Goal: Transaction & Acquisition: Purchase product/service

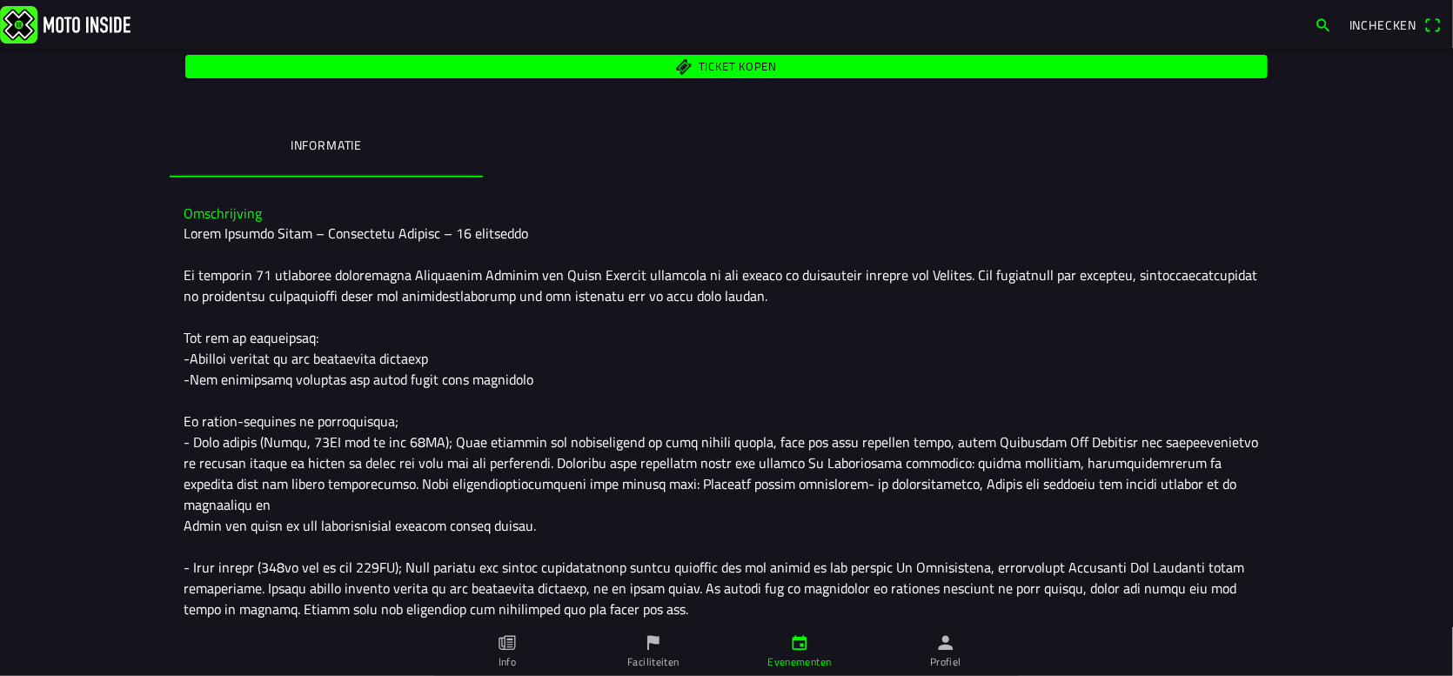
scroll to position [54, 0]
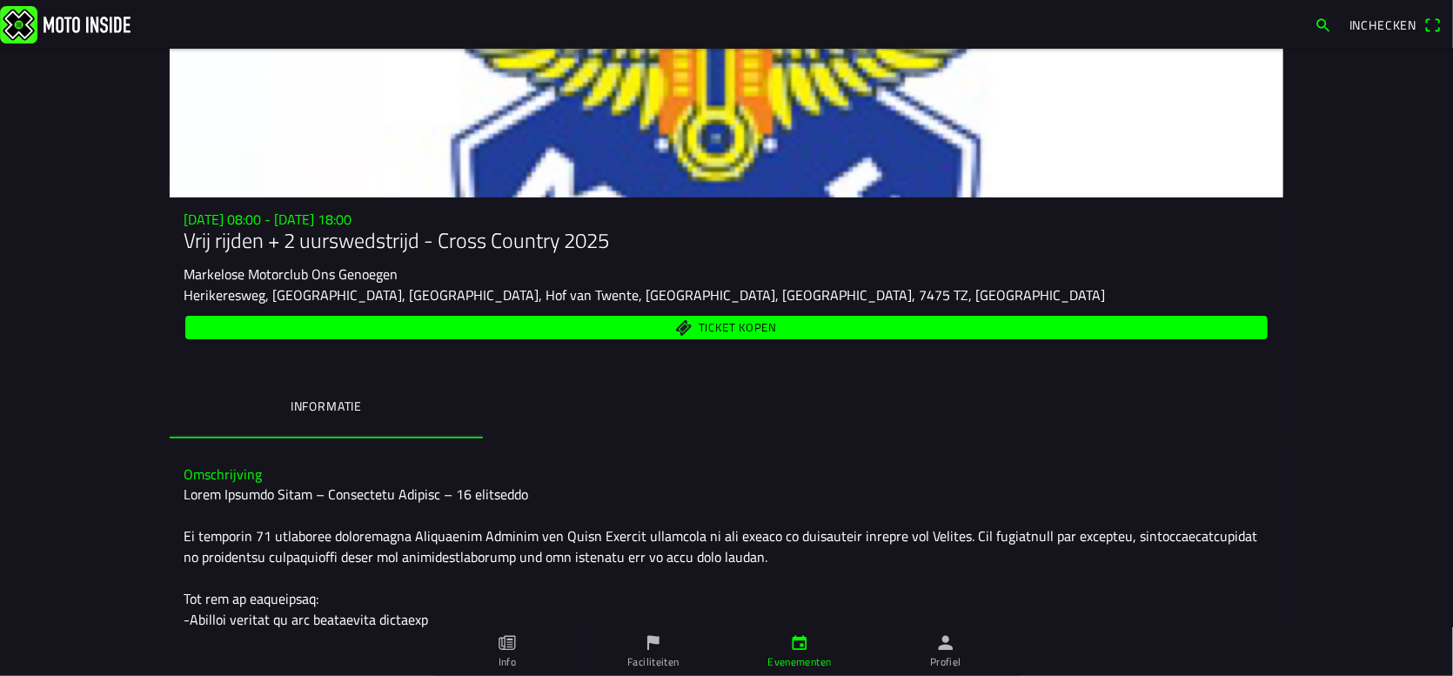
click at [699, 322] on span "Ticket kopen" at bounding box center [738, 327] width 78 height 11
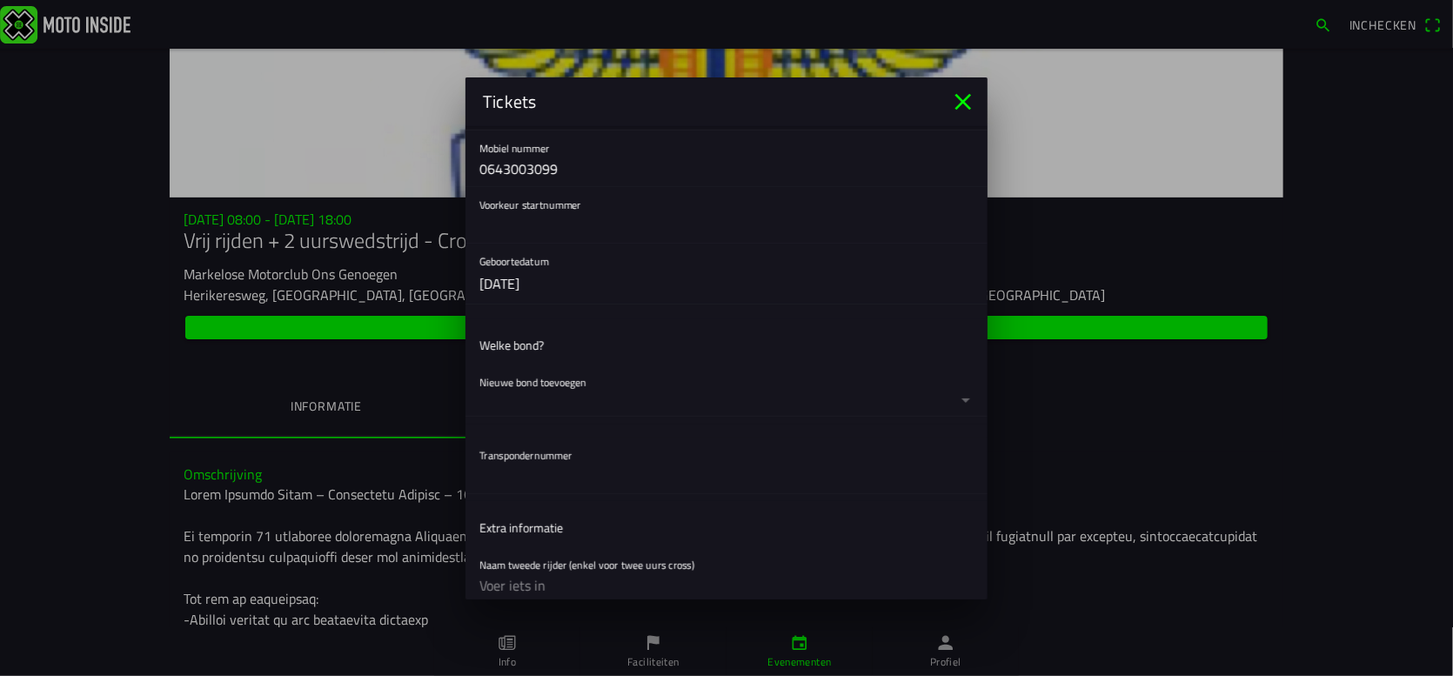
scroll to position [435, 0]
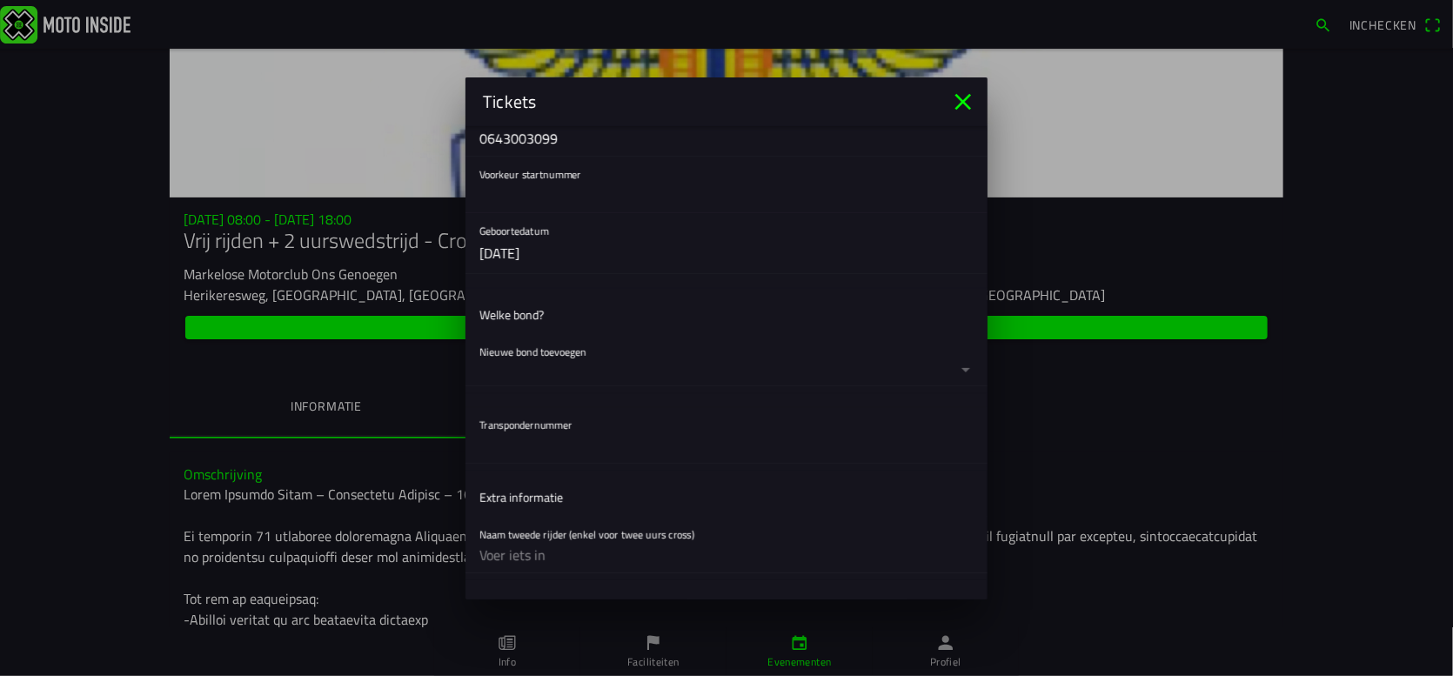
click at [516, 352] on button "button" at bounding box center [733, 359] width 508 height 51
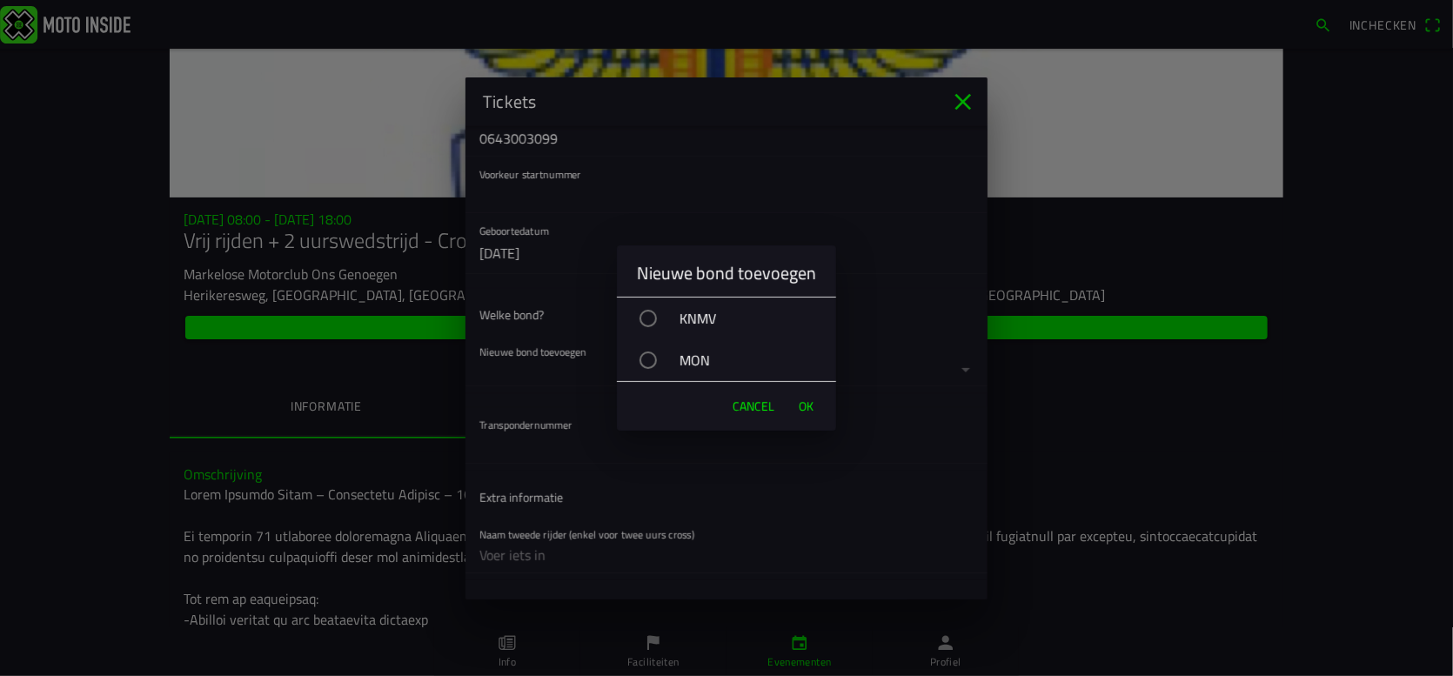
click at [644, 324] on div "button" at bounding box center [647, 318] width 17 height 17
click at [805, 412] on span "OK" at bounding box center [806, 406] width 15 height 17
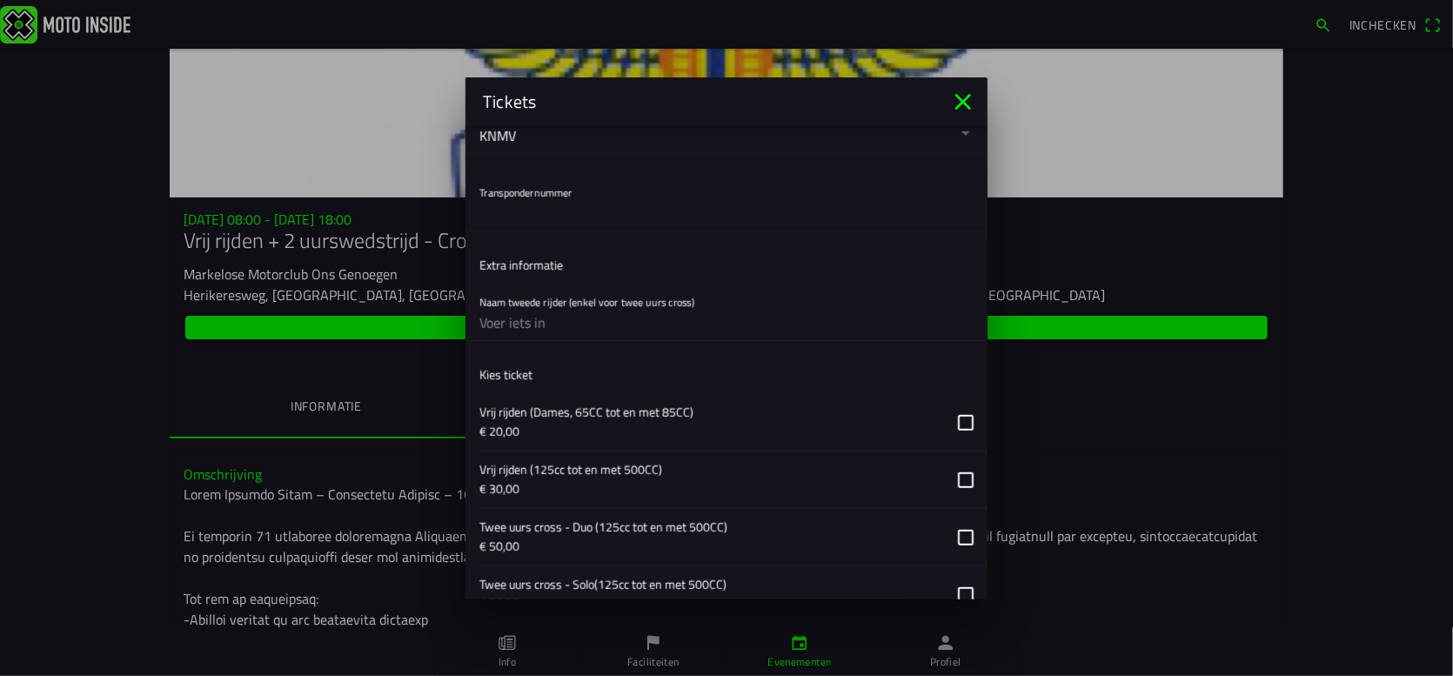
scroll to position [783, 0]
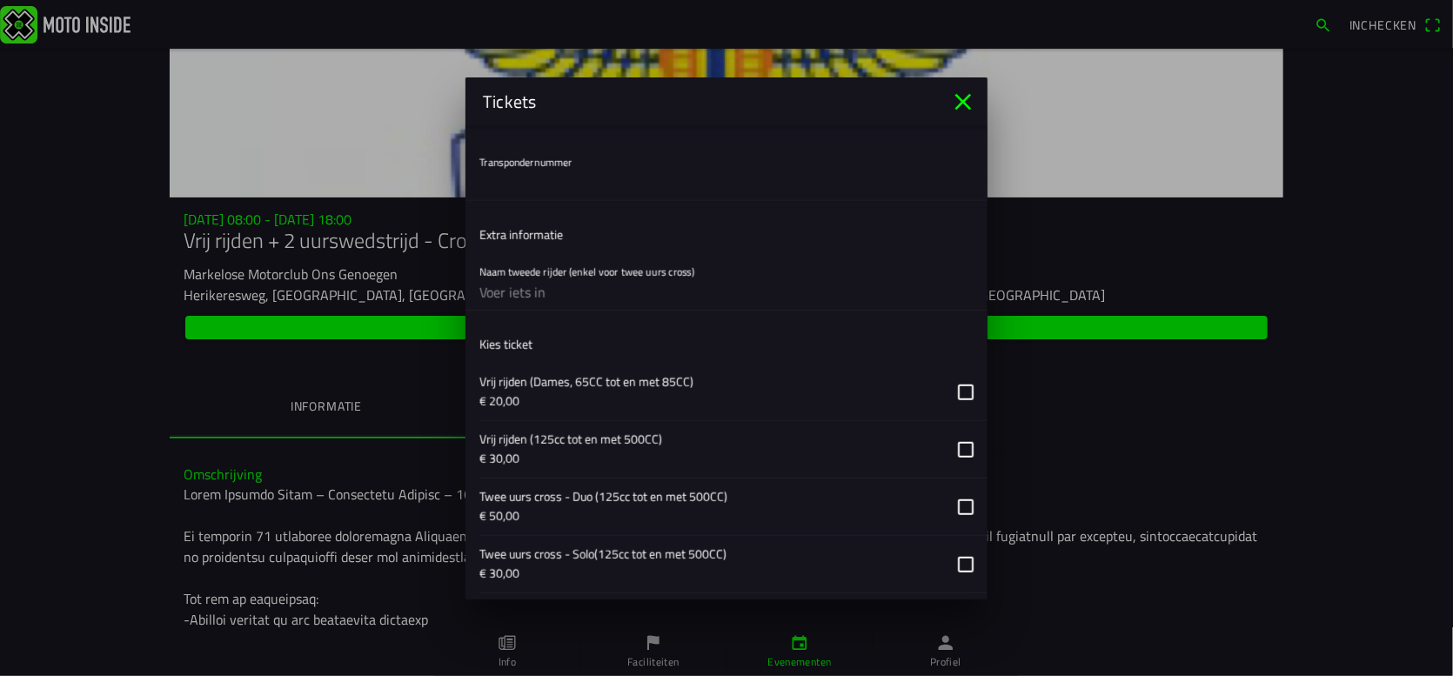
click at [957, 441] on button "button" at bounding box center [733, 449] width 508 height 57
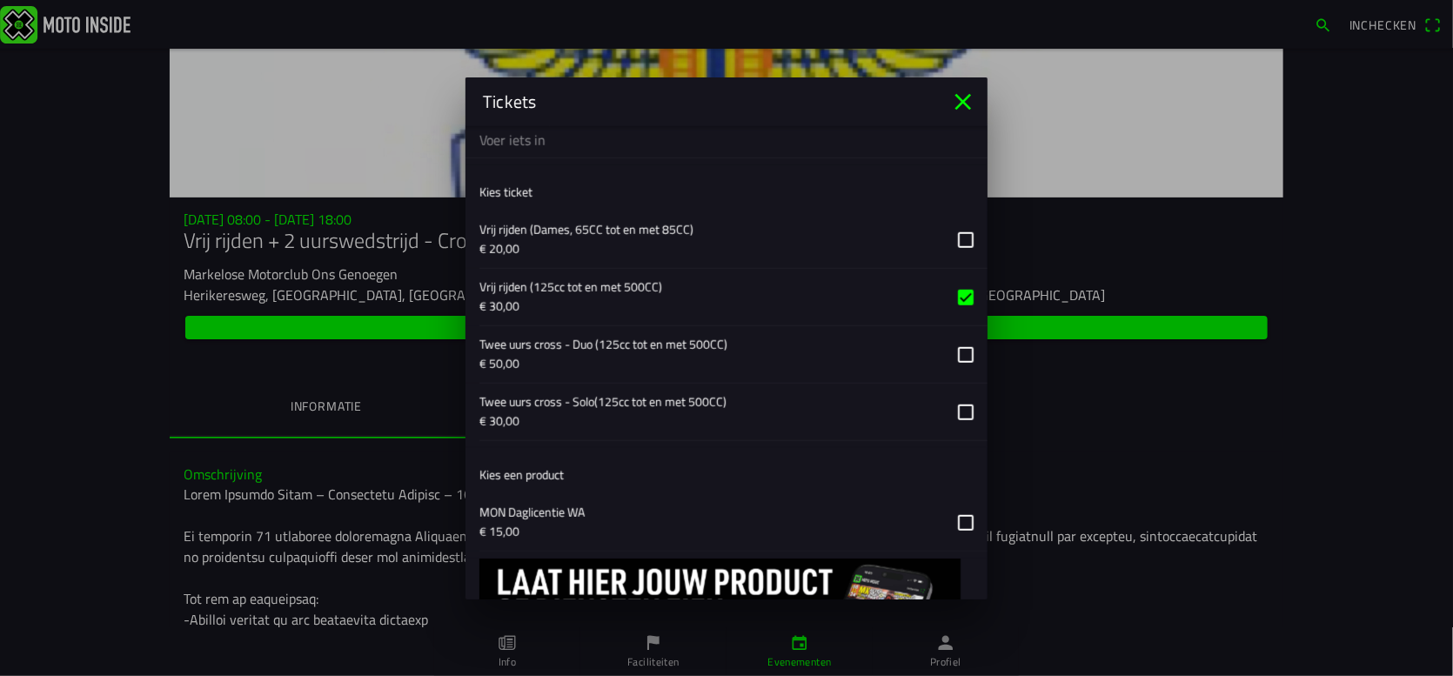
scroll to position [957, 0]
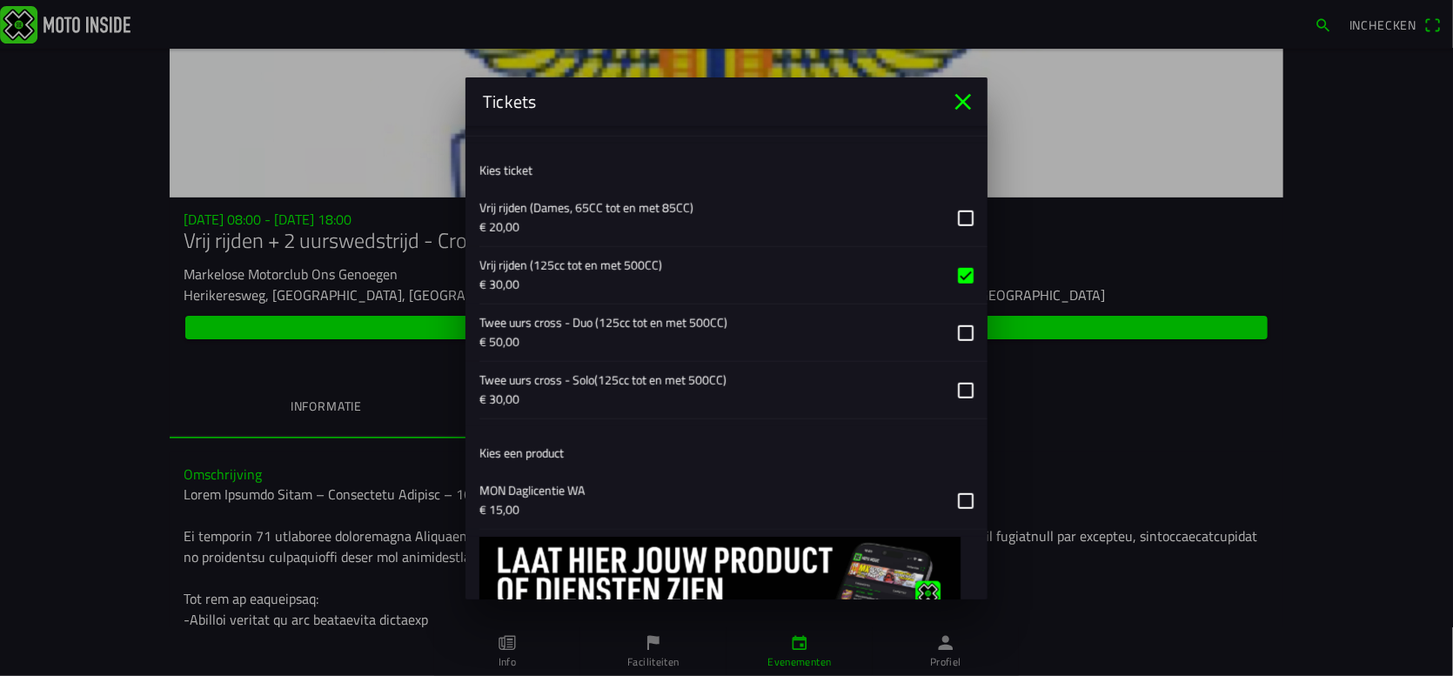
click at [950, 500] on button "button" at bounding box center [733, 500] width 508 height 57
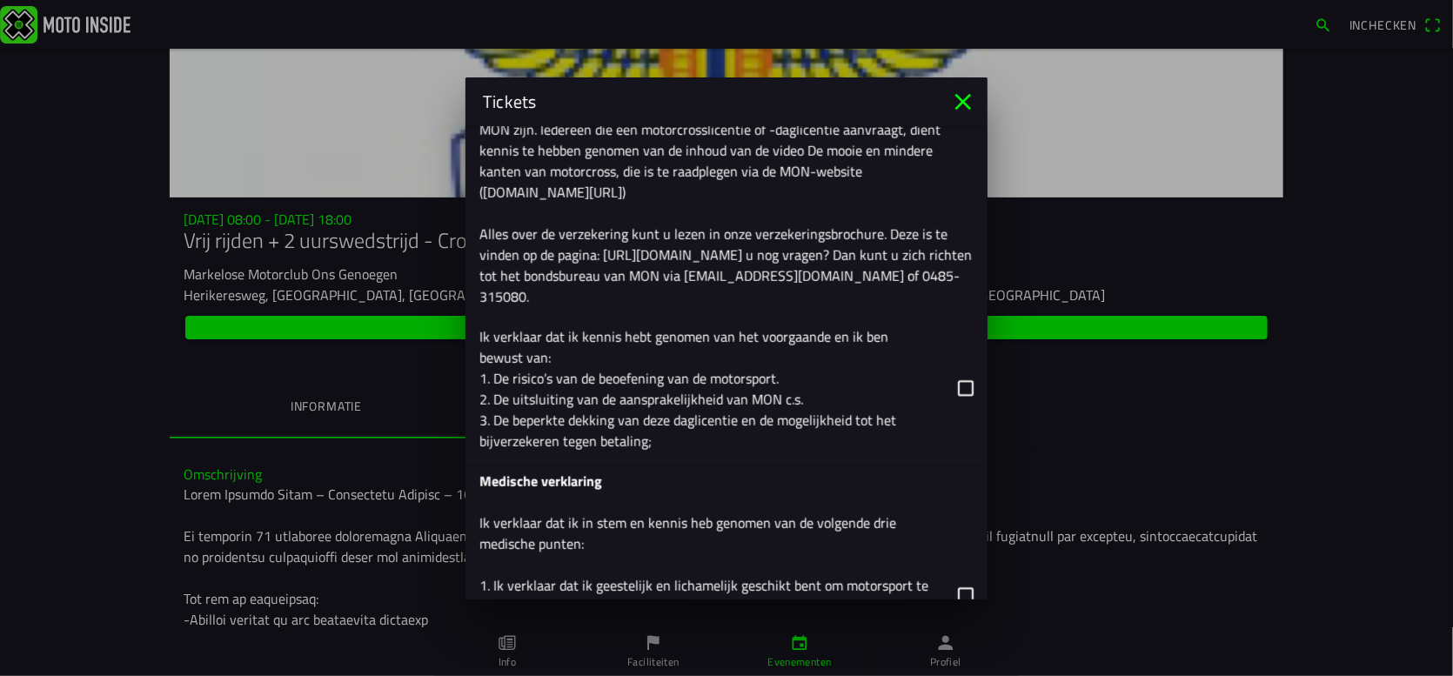
scroll to position [2088, 0]
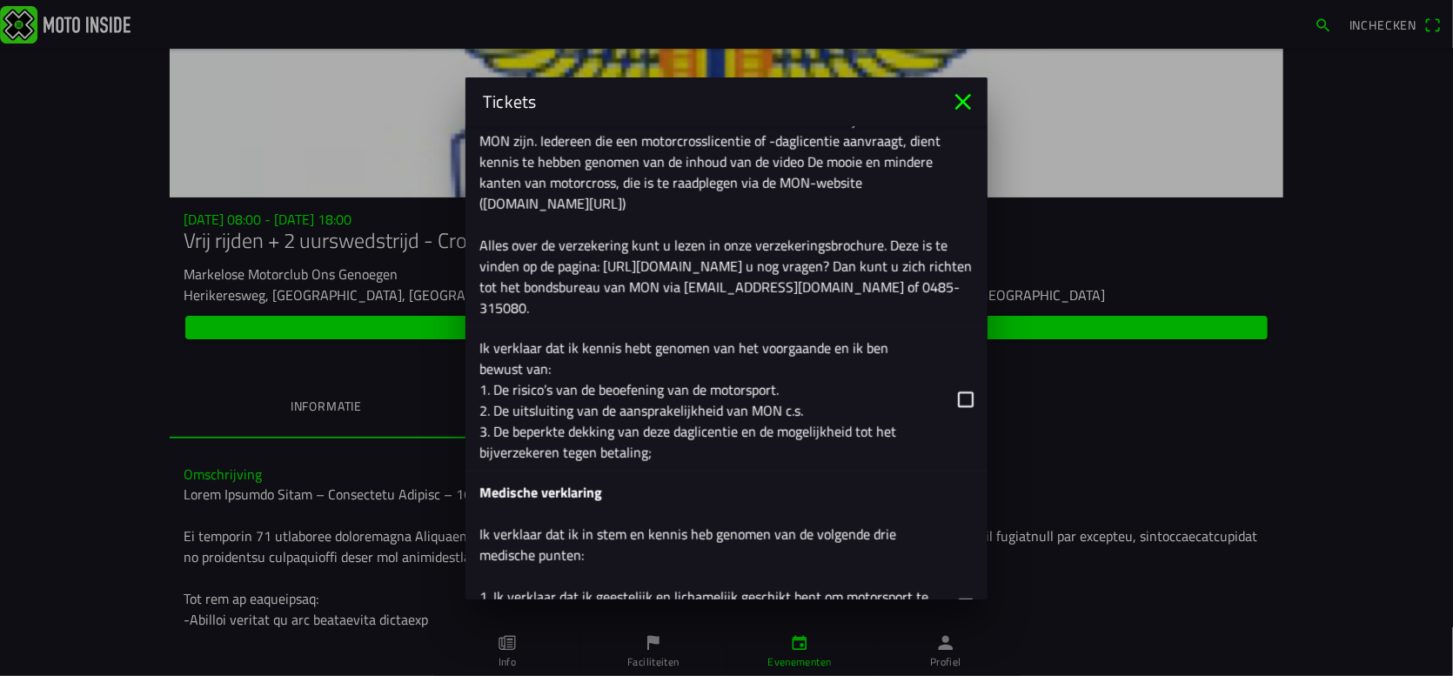
click at [959, 396] on button "button" at bounding box center [733, 399] width 508 height 144
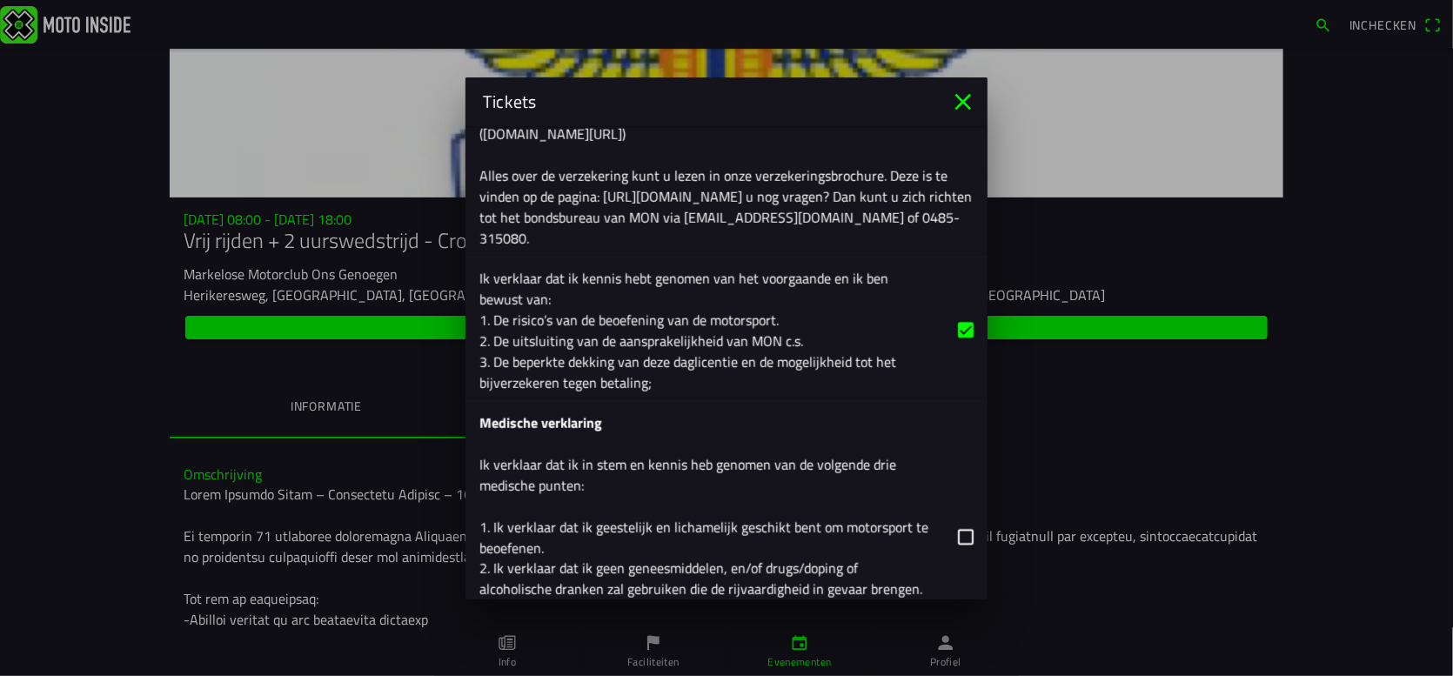
scroll to position [2436, 0]
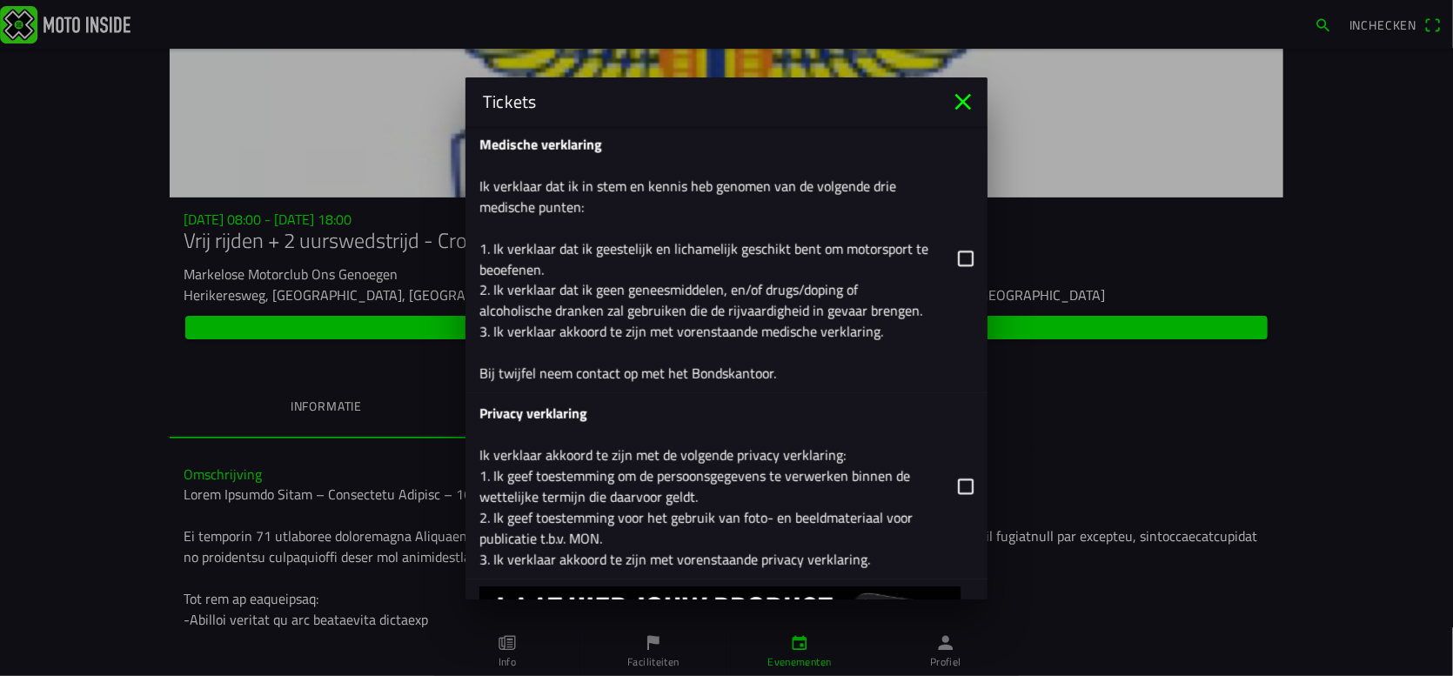
click at [949, 252] on button "button" at bounding box center [733, 258] width 508 height 269
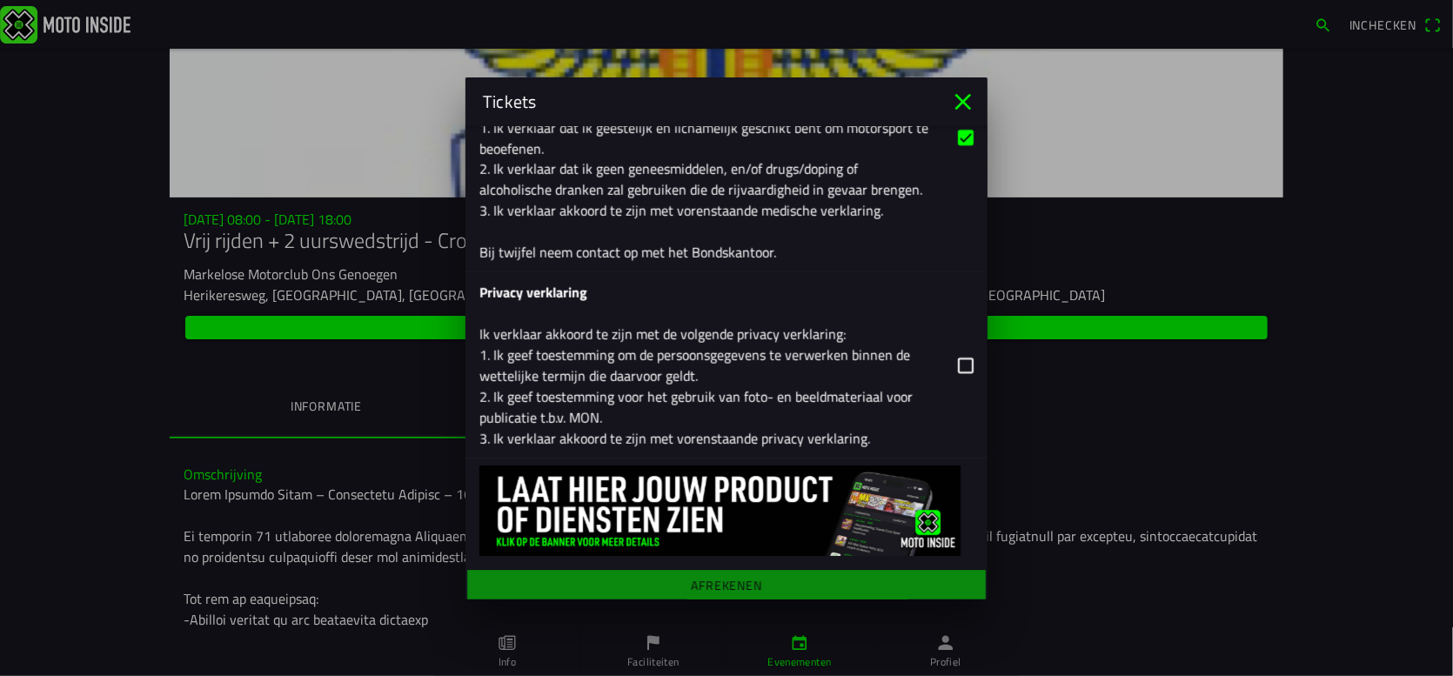
scroll to position [2559, 0]
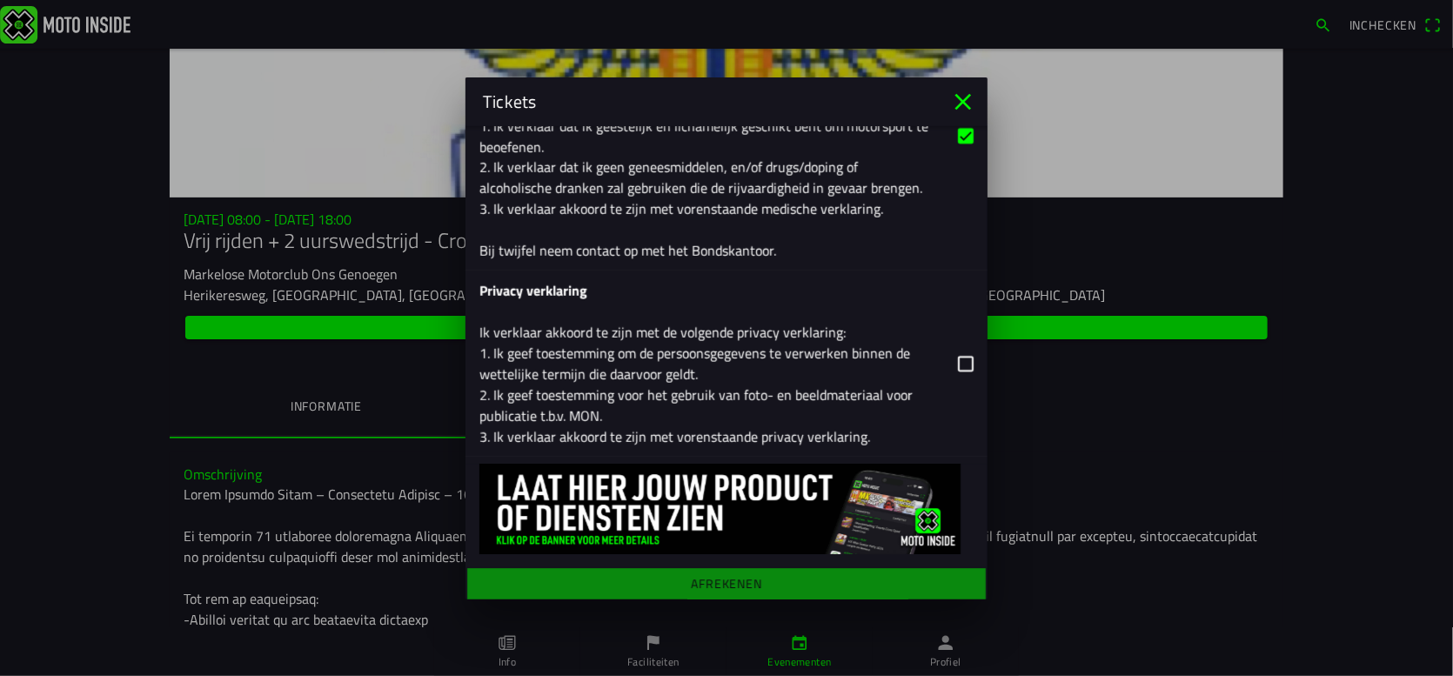
click at [952, 358] on button "button" at bounding box center [733, 363] width 508 height 185
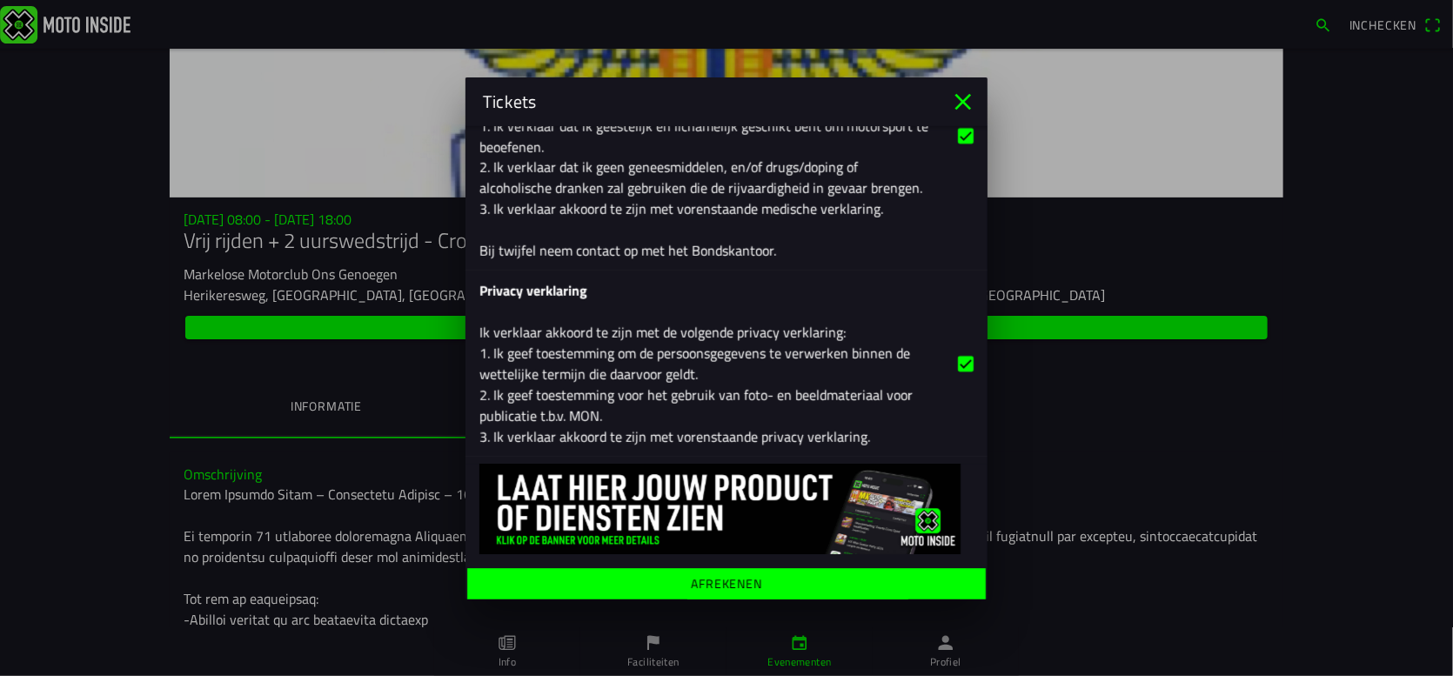
click at [733, 570] on span "Afrekenen" at bounding box center [726, 582] width 492 height 31
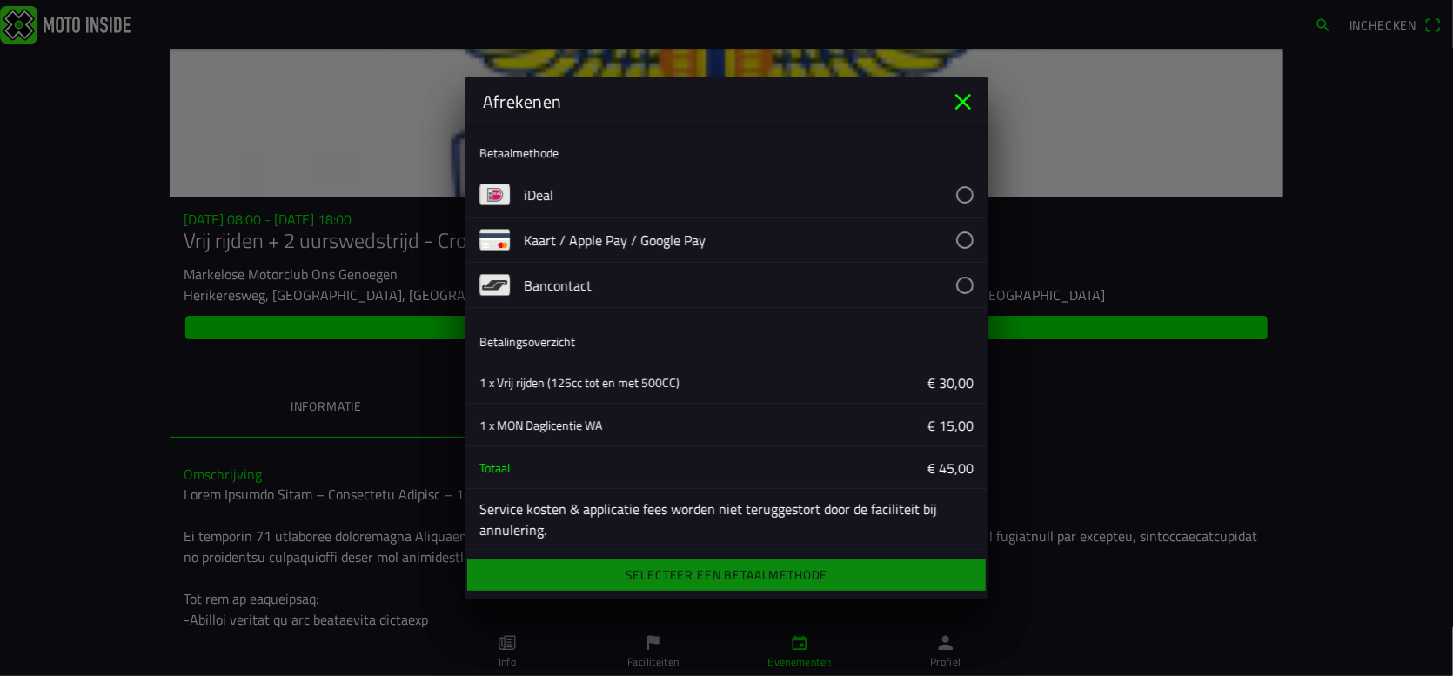
click at [940, 192] on button "button" at bounding box center [756, 194] width 464 height 44
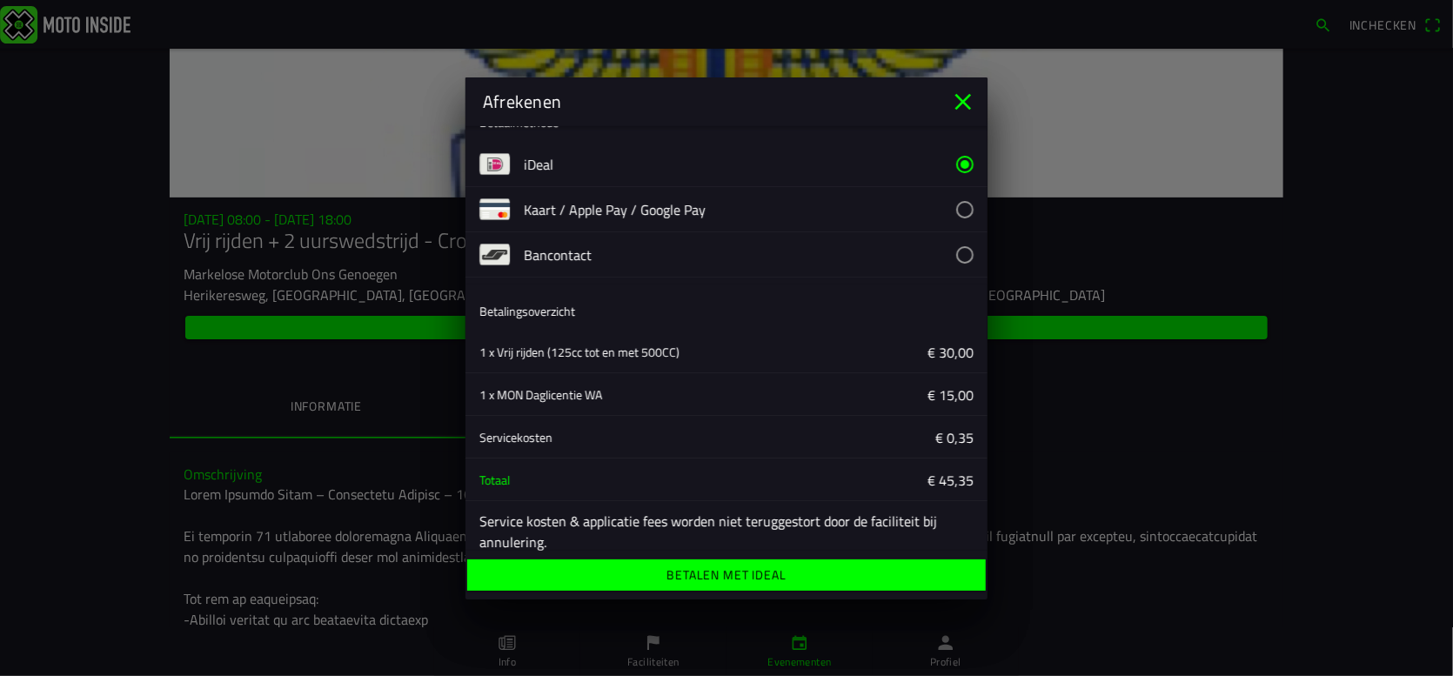
scroll to position [47, 0]
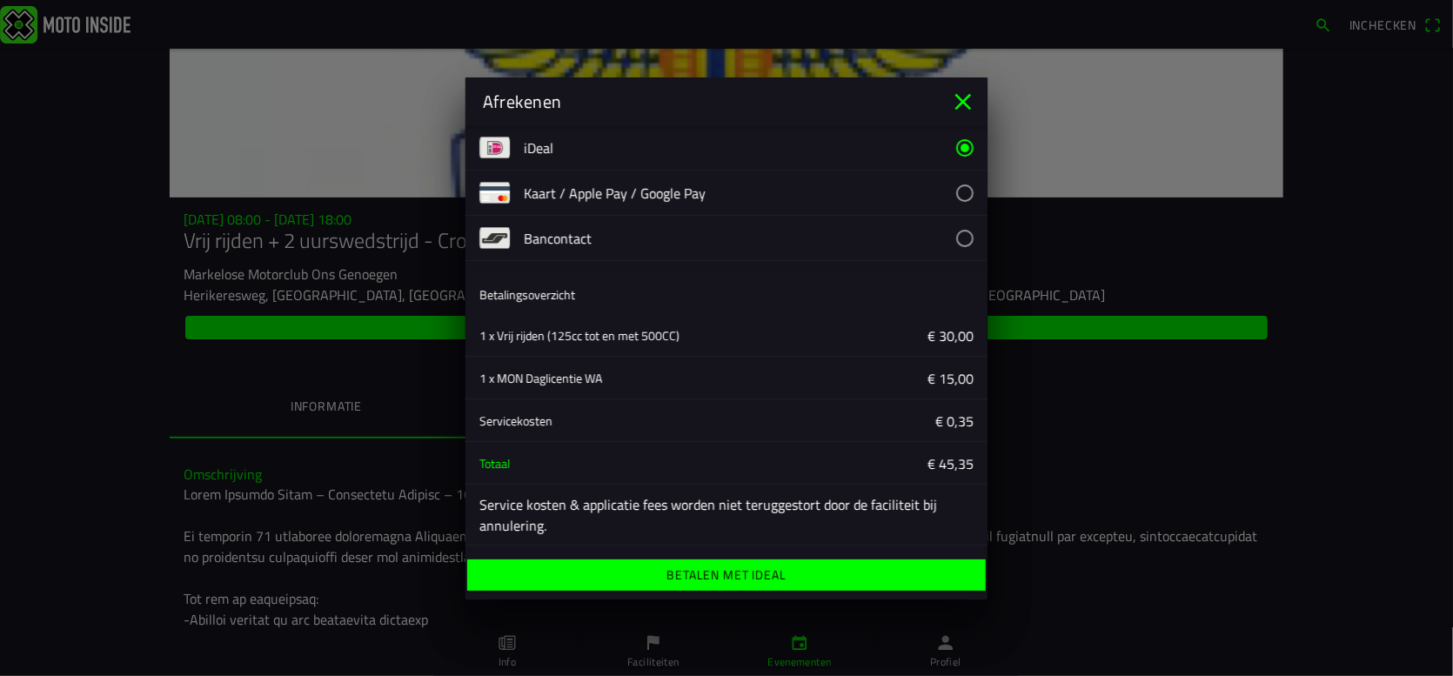
click at [788, 571] on span "Betalen met iDeal" at bounding box center [726, 574] width 492 height 31
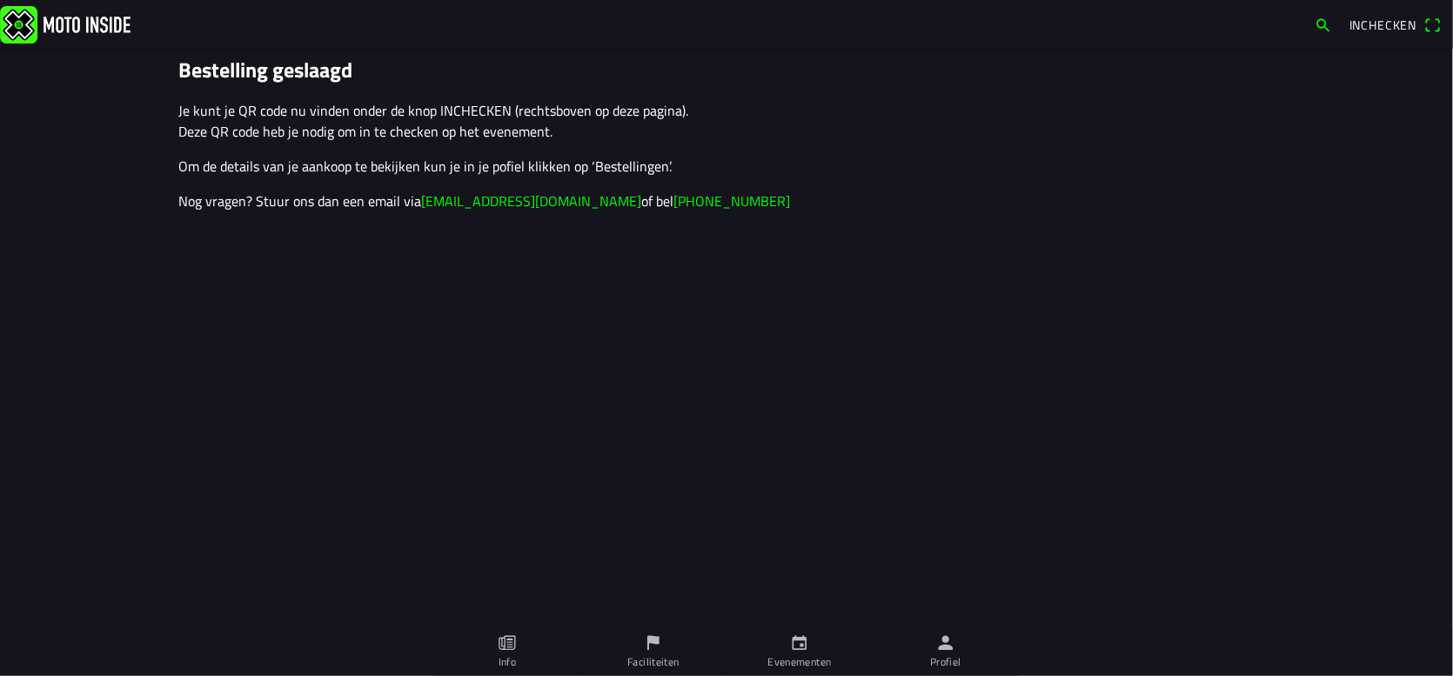
click at [1392, 22] on span "Inchecken" at bounding box center [1383, 25] width 68 height 18
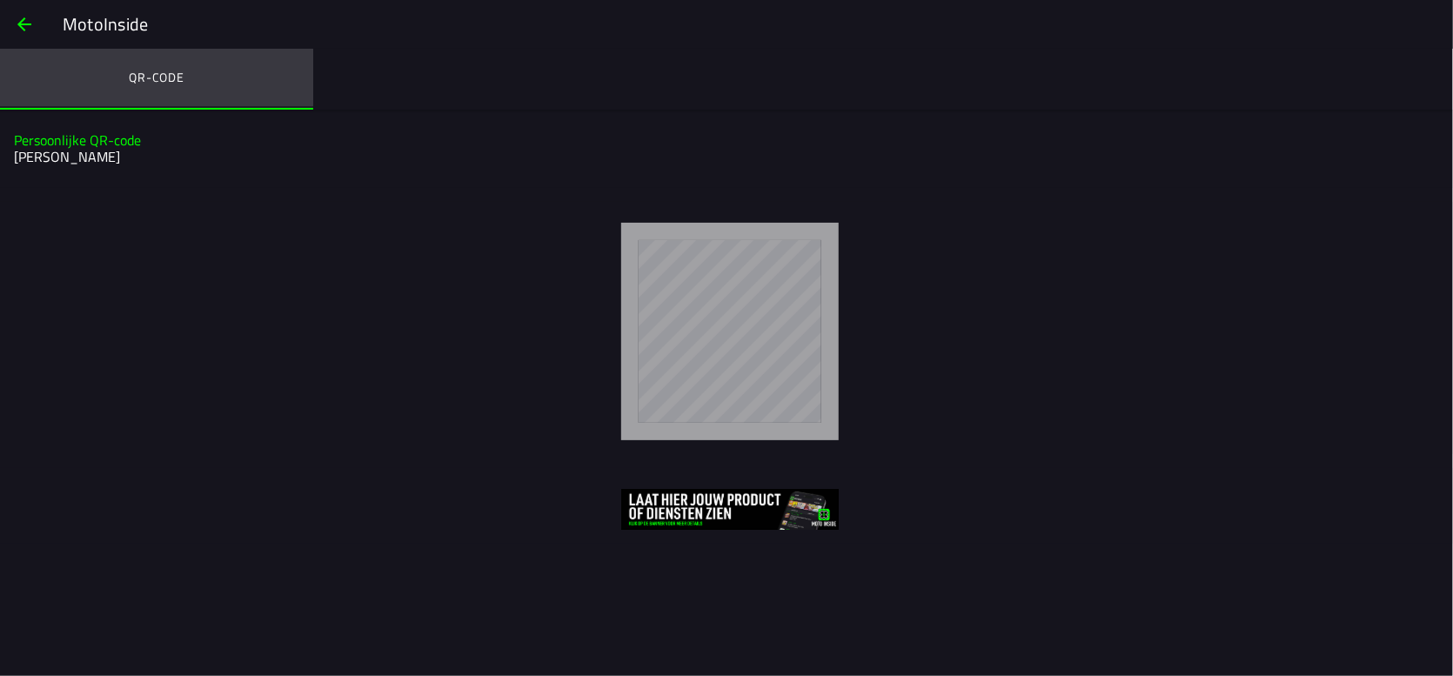
click at [159, 78] on ion-label "QR-code" at bounding box center [157, 77] width 56 height 19
